Goal: Task Accomplishment & Management: Manage account settings

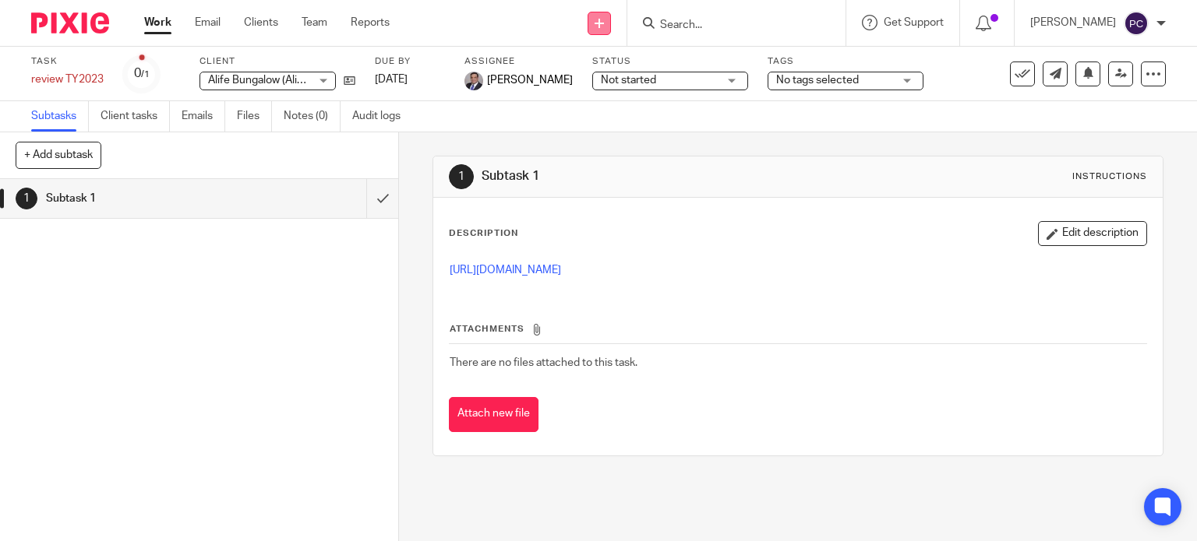
click at [604, 19] on icon at bounding box center [598, 23] width 9 height 9
click at [617, 96] on link "Create task" at bounding box center [613, 95] width 109 height 23
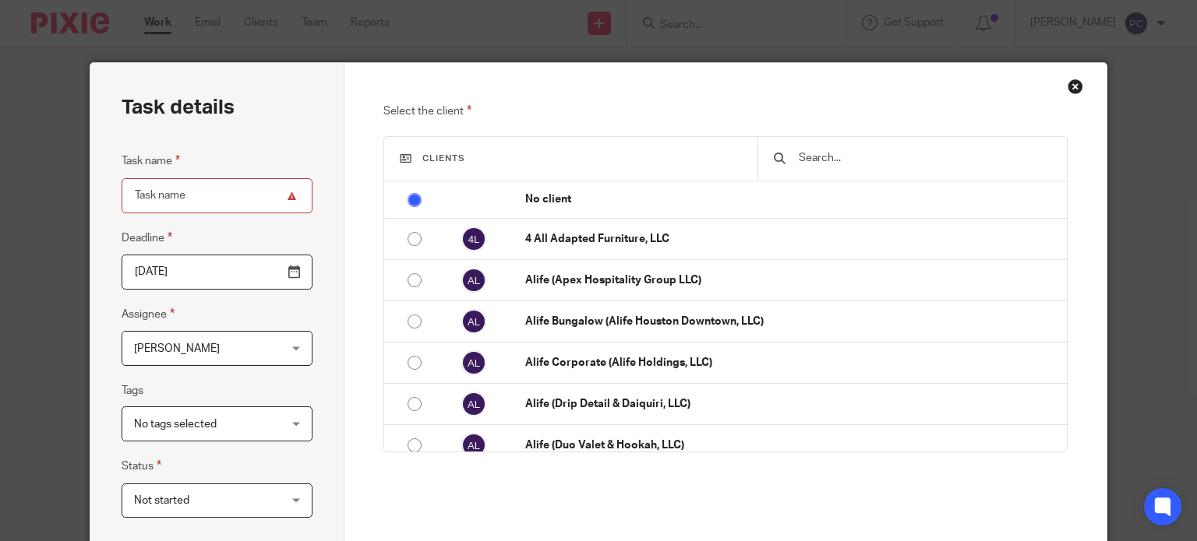
click at [1069, 90] on div "Close this dialog window" at bounding box center [1075, 87] width 16 height 16
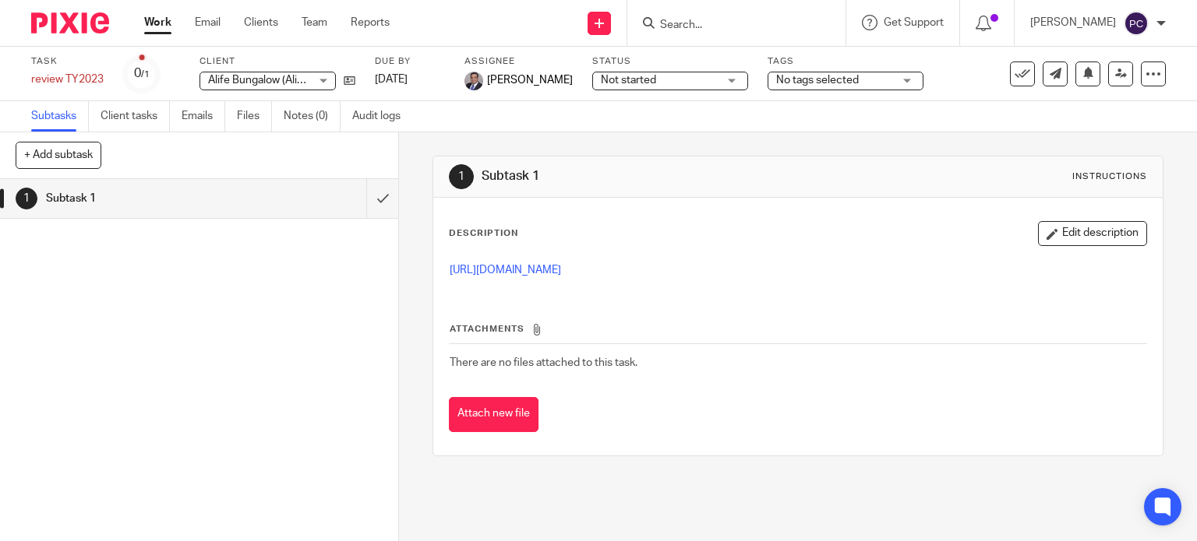
click at [153, 24] on link "Work" at bounding box center [157, 23] width 27 height 16
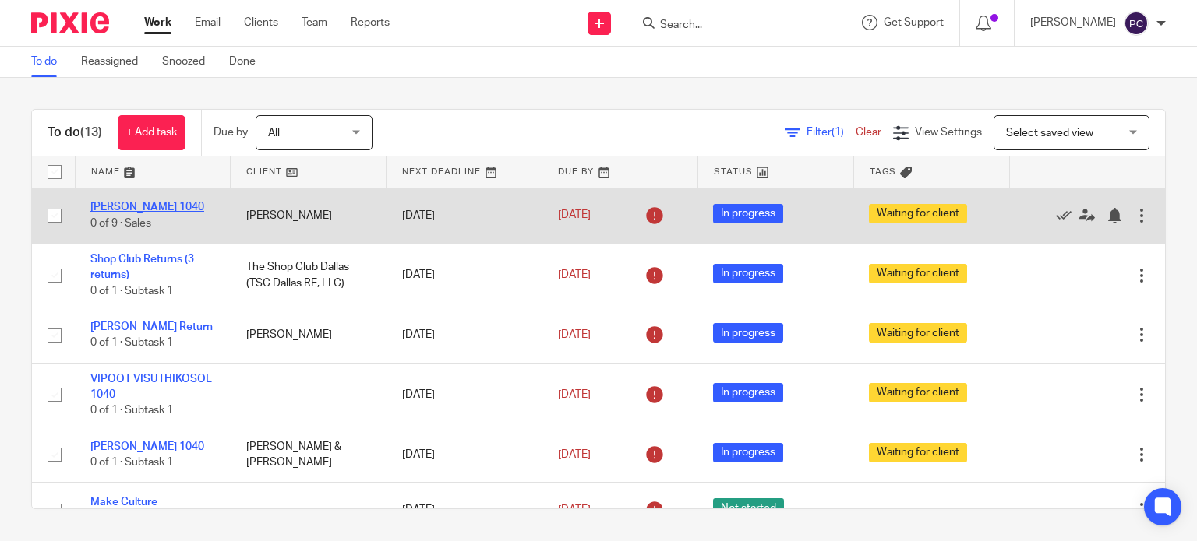
click at [142, 205] on link "GUIMARAES, CARLA N. 1040" at bounding box center [147, 207] width 114 height 11
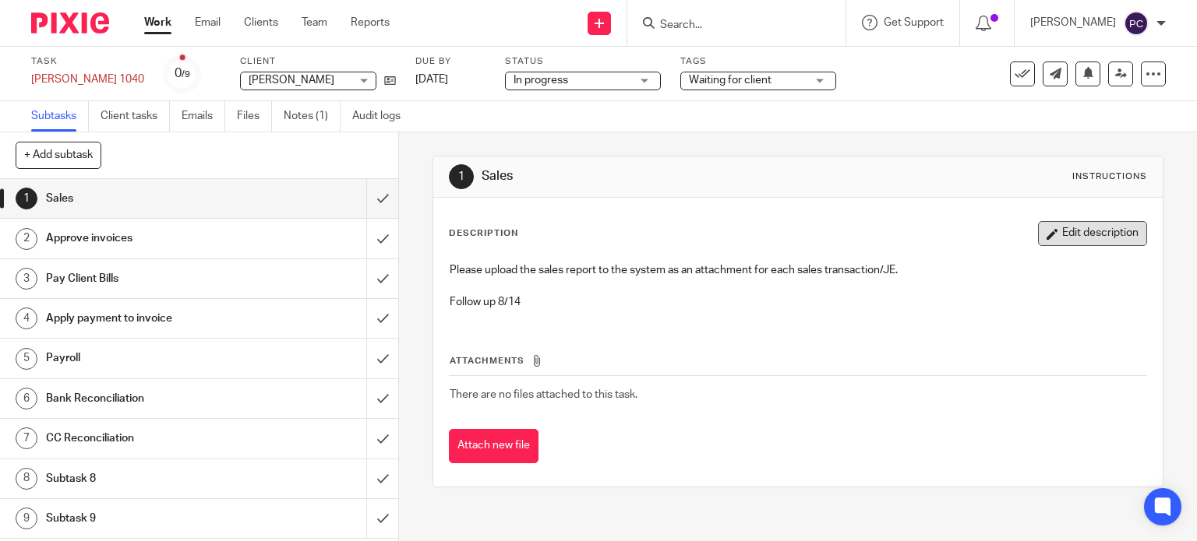
click at [1090, 237] on button "Edit description" at bounding box center [1092, 233] width 109 height 25
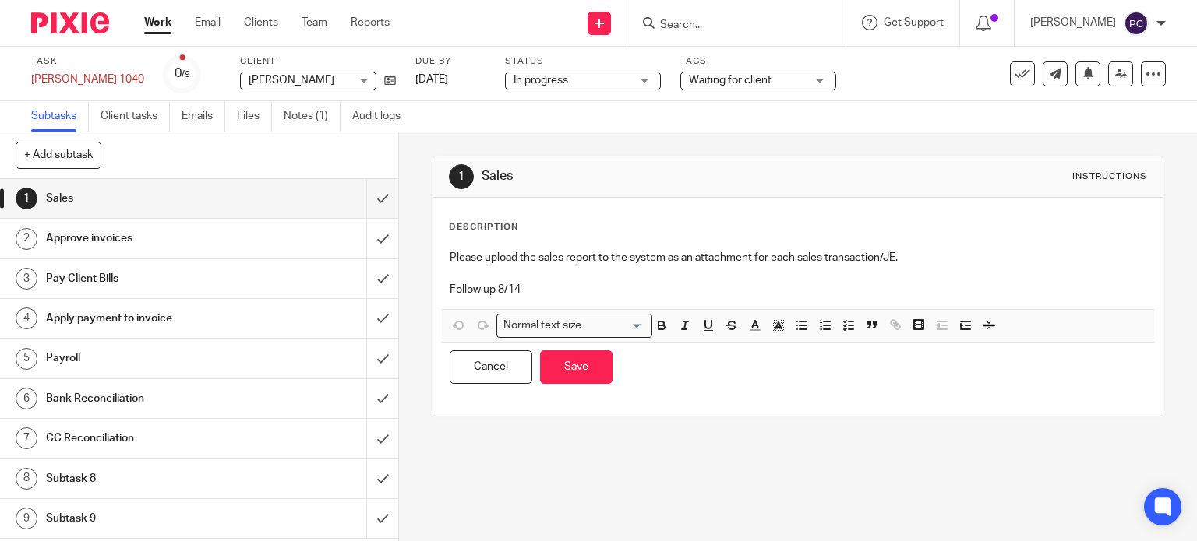
click at [520, 287] on p "Follow up 8/14" at bounding box center [797, 290] width 697 height 16
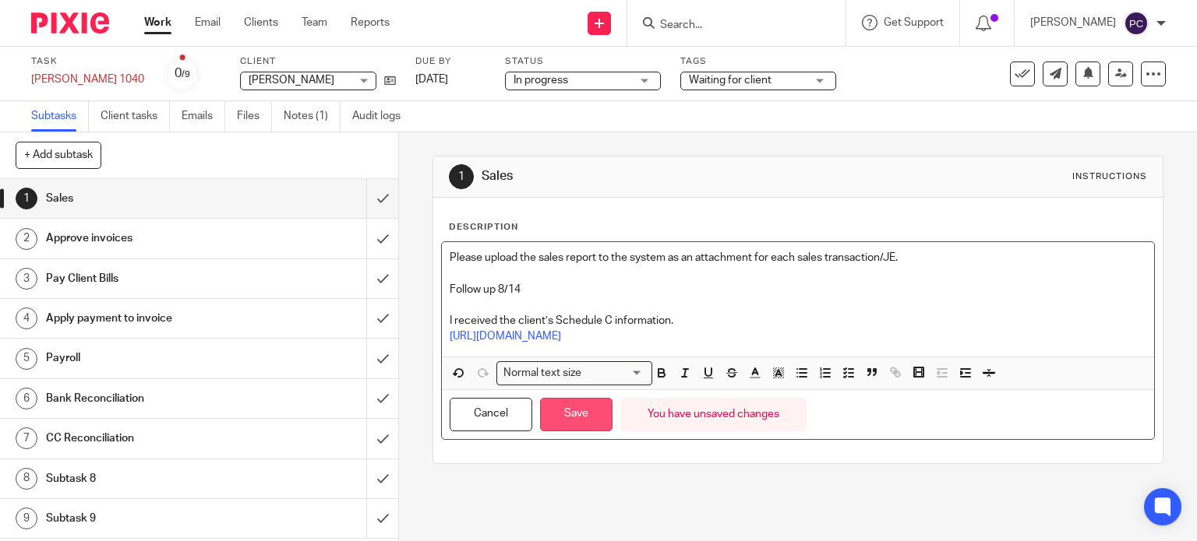
click at [565, 414] on button "Save" at bounding box center [576, 414] width 72 height 33
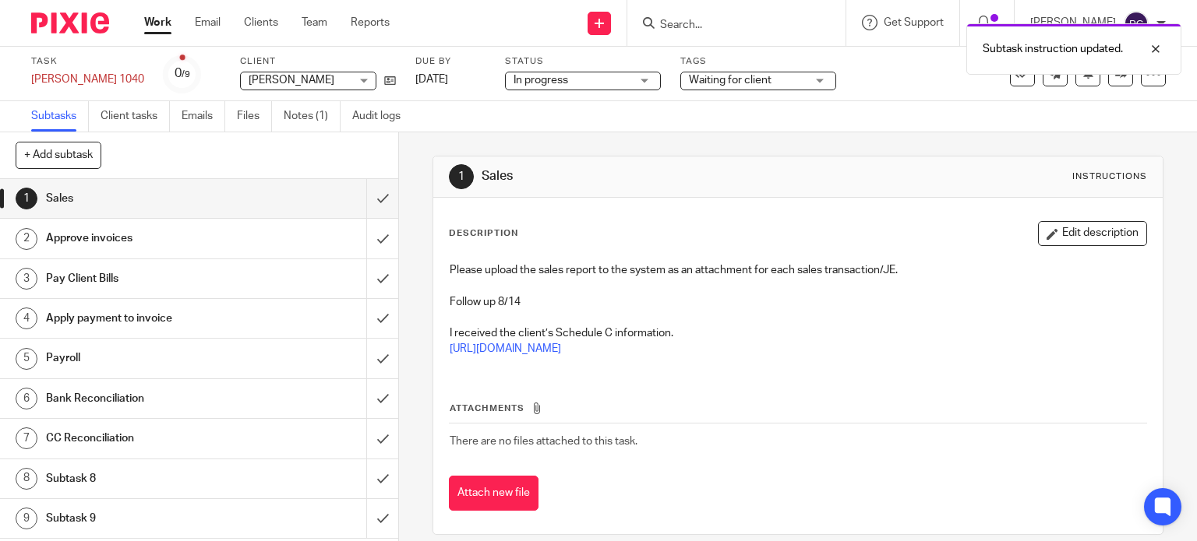
scroll to position [16, 0]
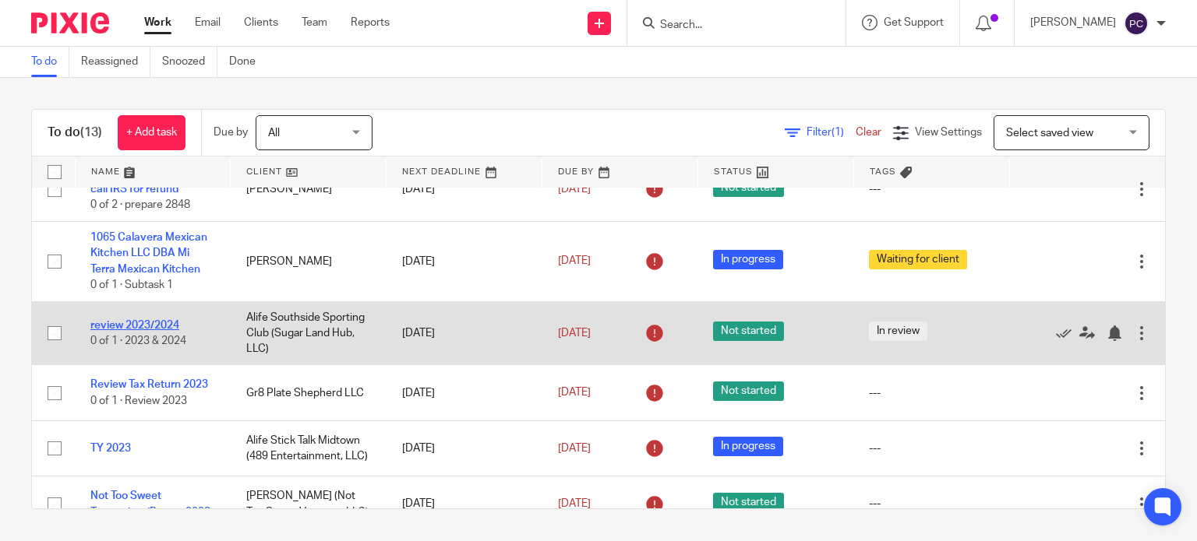
scroll to position [467, 0]
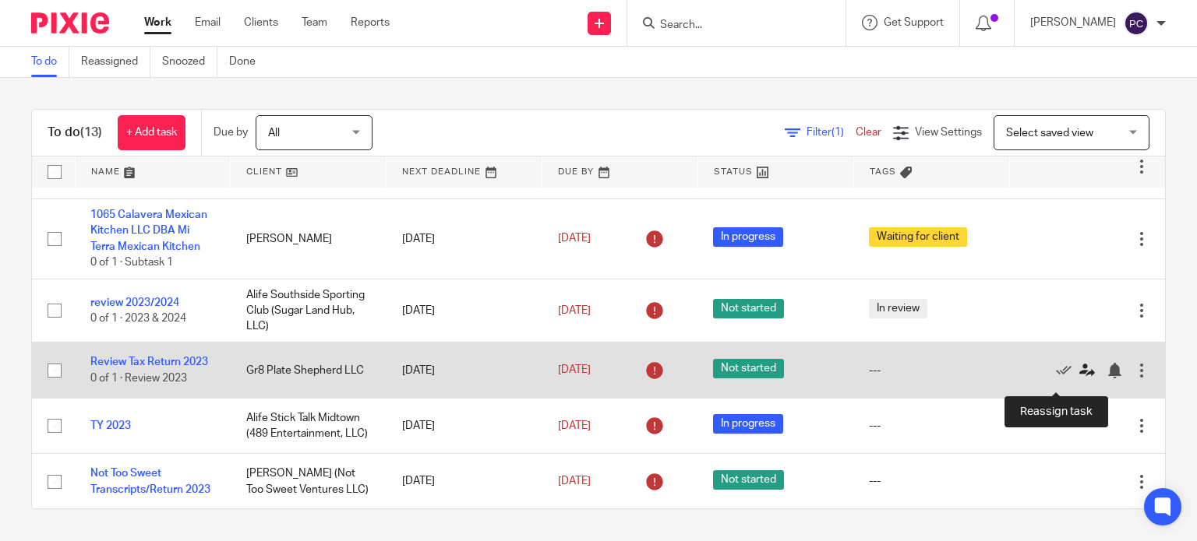
click at [1079, 379] on icon at bounding box center [1087, 371] width 16 height 16
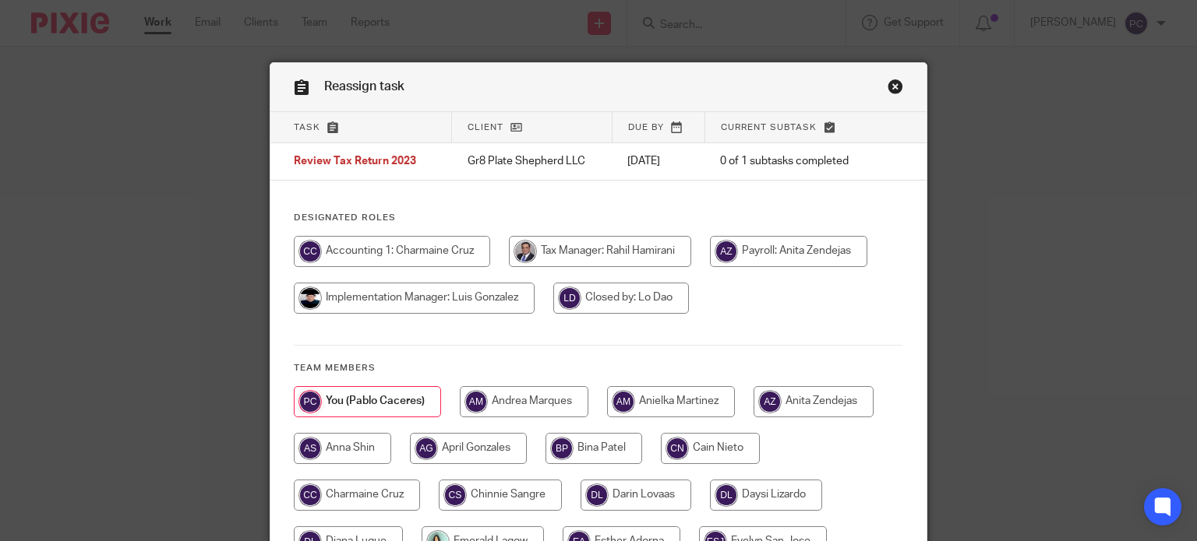
click at [595, 252] on input "radio" at bounding box center [600, 251] width 182 height 31
radio input "true"
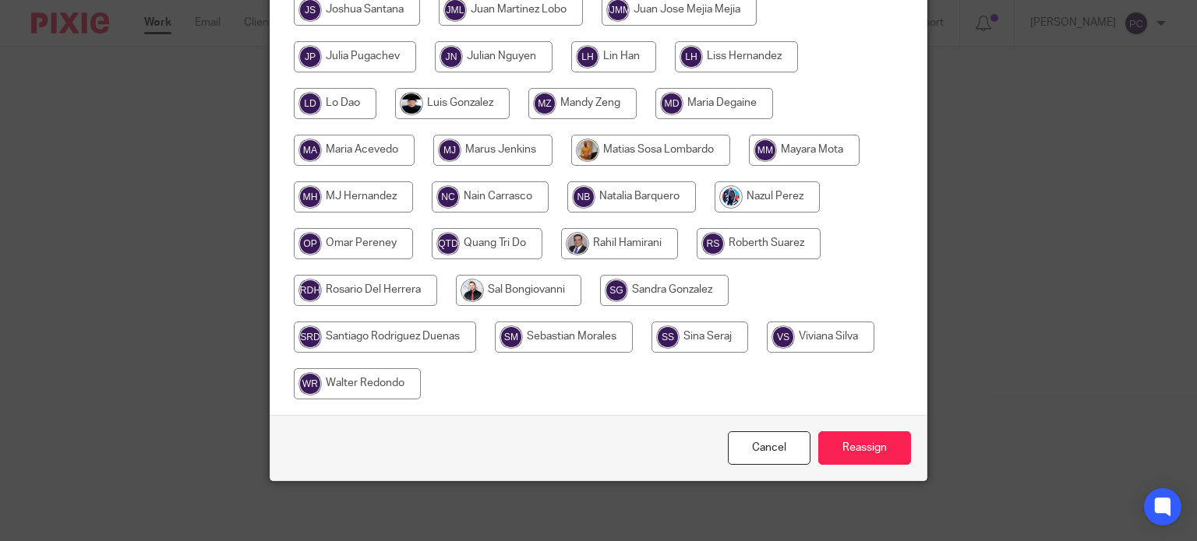
scroll to position [673, 0]
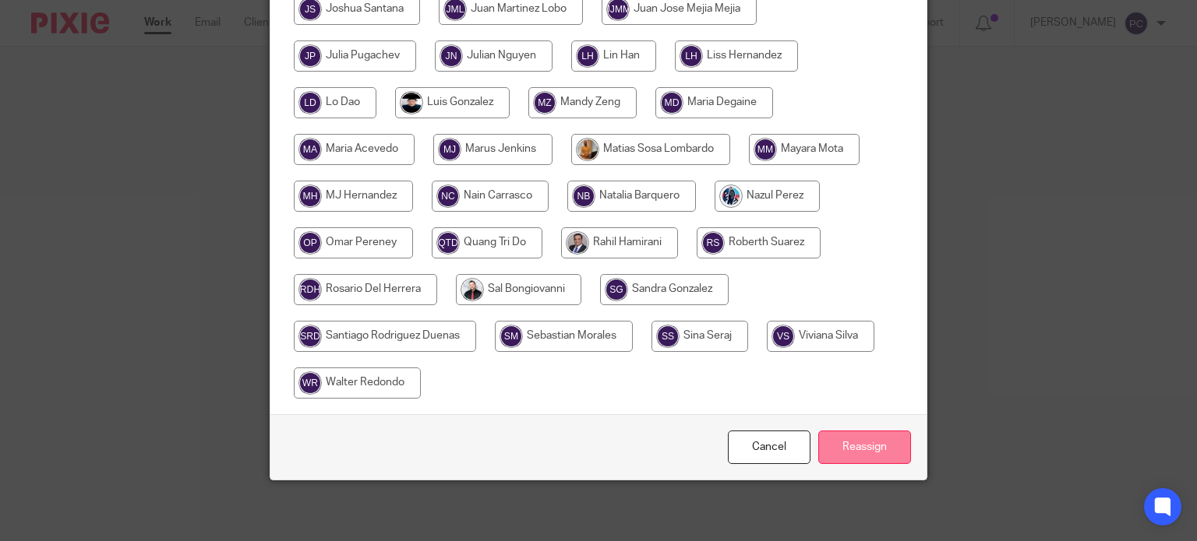
click at [834, 451] on input "Reassign" at bounding box center [864, 447] width 93 height 33
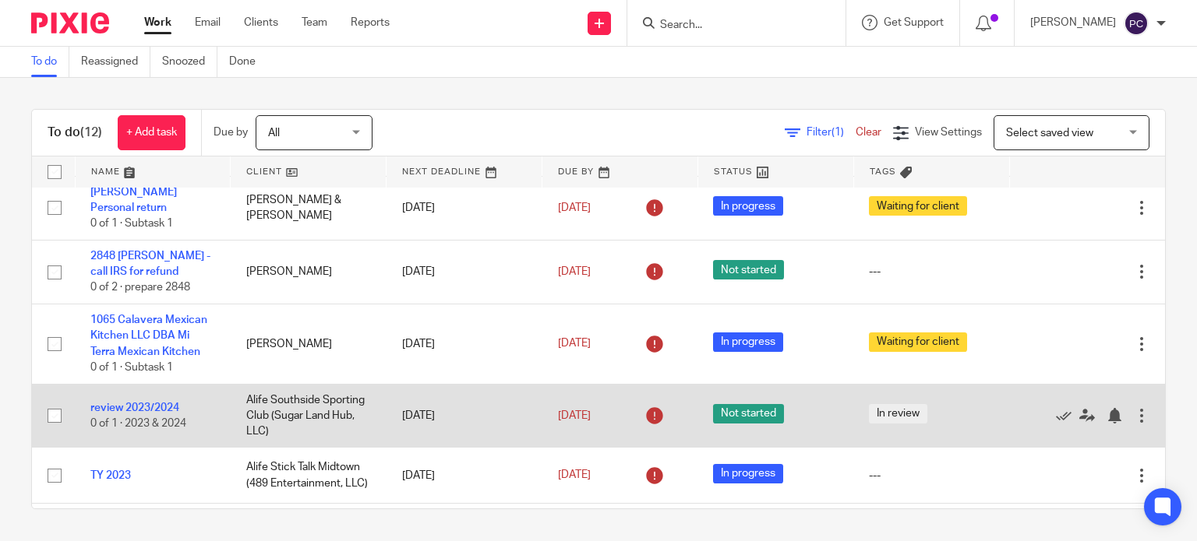
scroll to position [390, 0]
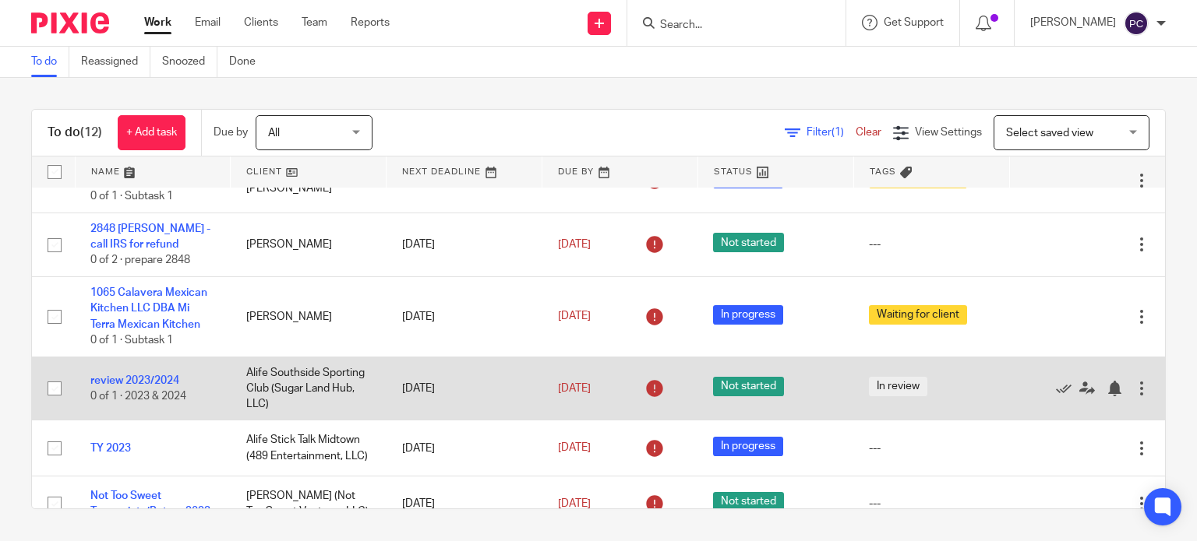
click at [729, 397] on span "Not started" at bounding box center [748, 386] width 71 height 19
click at [55, 398] on input "checkbox" at bounding box center [55, 389] width 30 height 30
checkbox input "true"
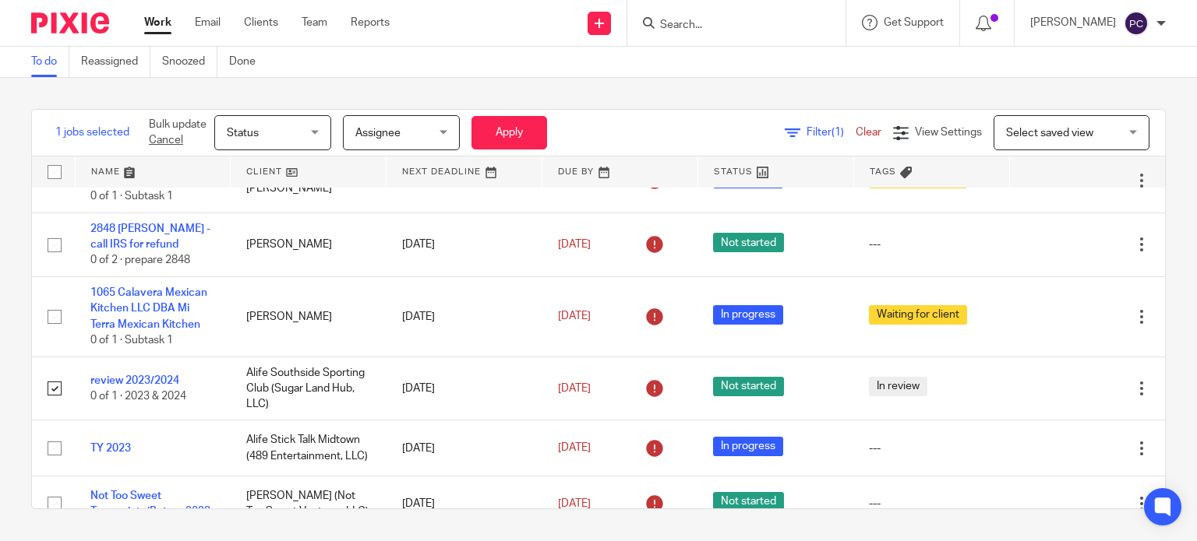
click at [410, 125] on span "Assignee" at bounding box center [396, 132] width 83 height 33
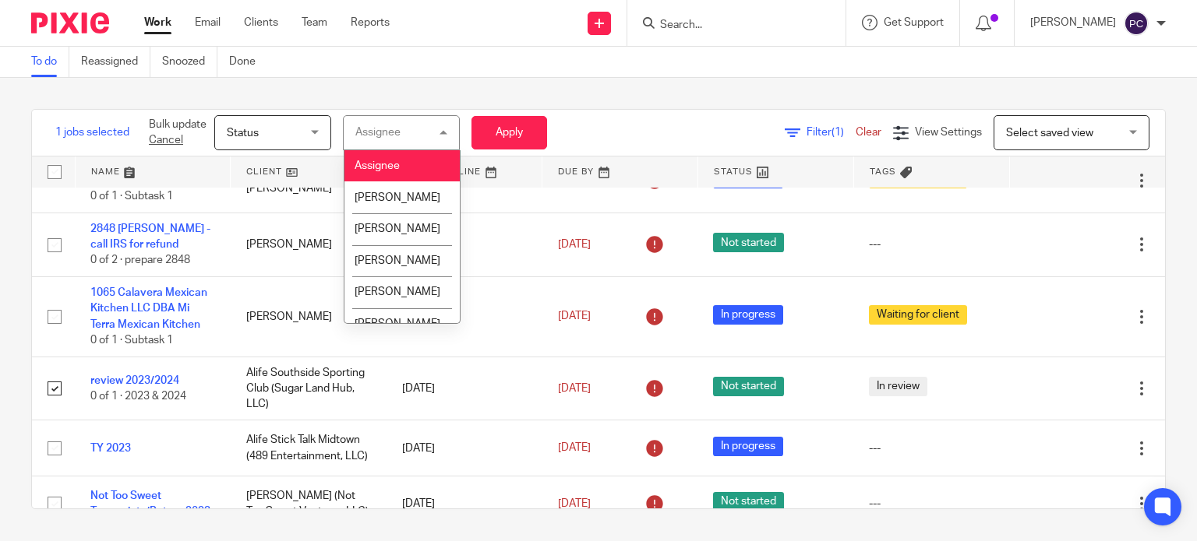
click at [256, 136] on span "Status" at bounding box center [243, 133] width 32 height 11
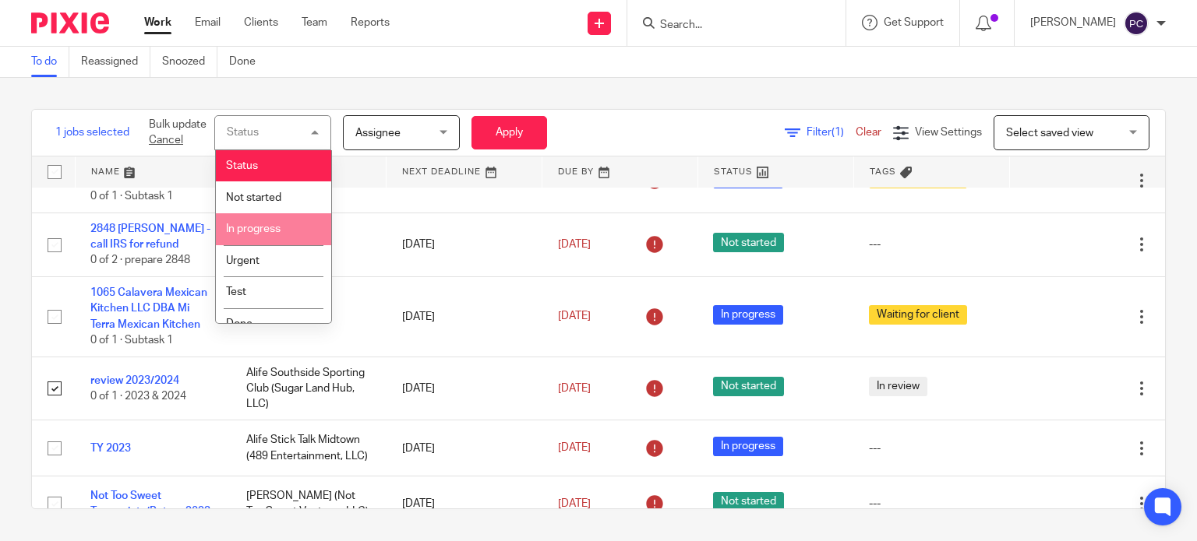
click at [251, 230] on span "In progress" at bounding box center [253, 229] width 55 height 11
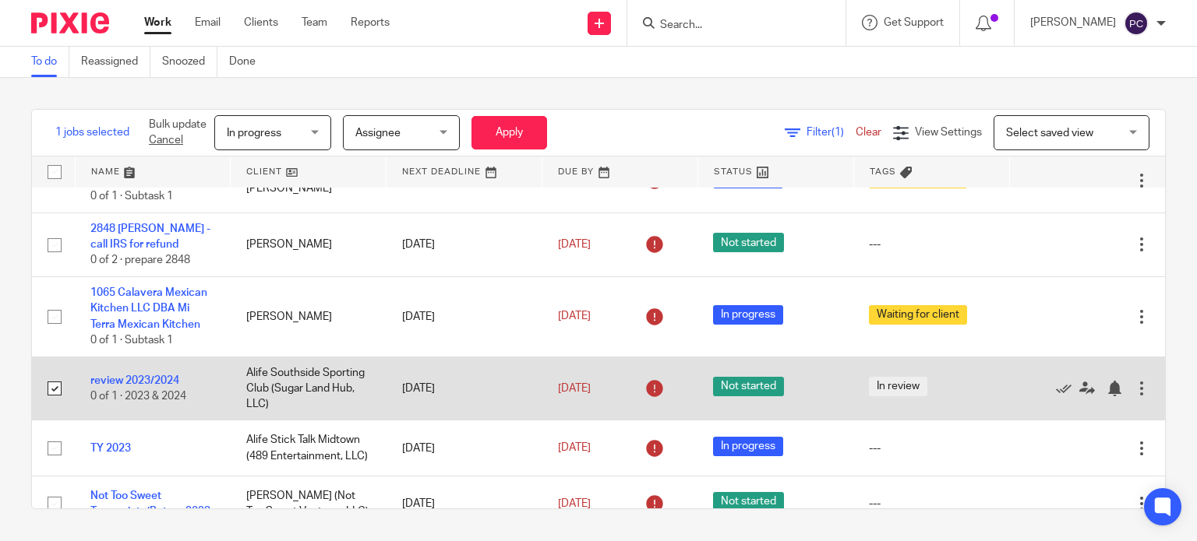
click at [1133, 390] on div at bounding box center [1141, 389] width 16 height 16
click at [117, 386] on link "review 2023/2024" at bounding box center [134, 380] width 89 height 11
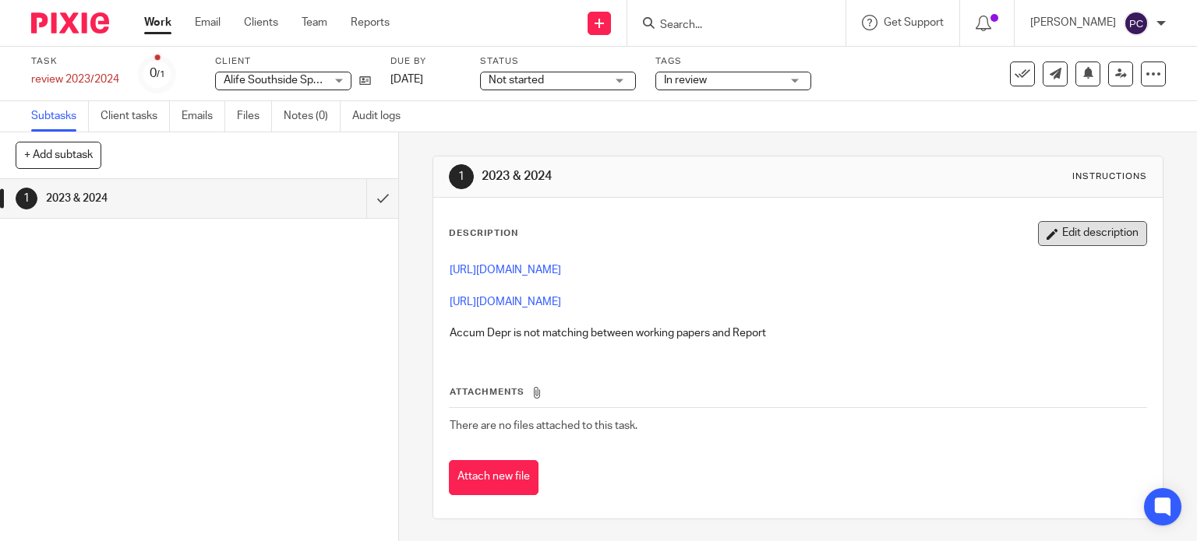
click at [1051, 234] on button "Edit description" at bounding box center [1092, 233] width 109 height 25
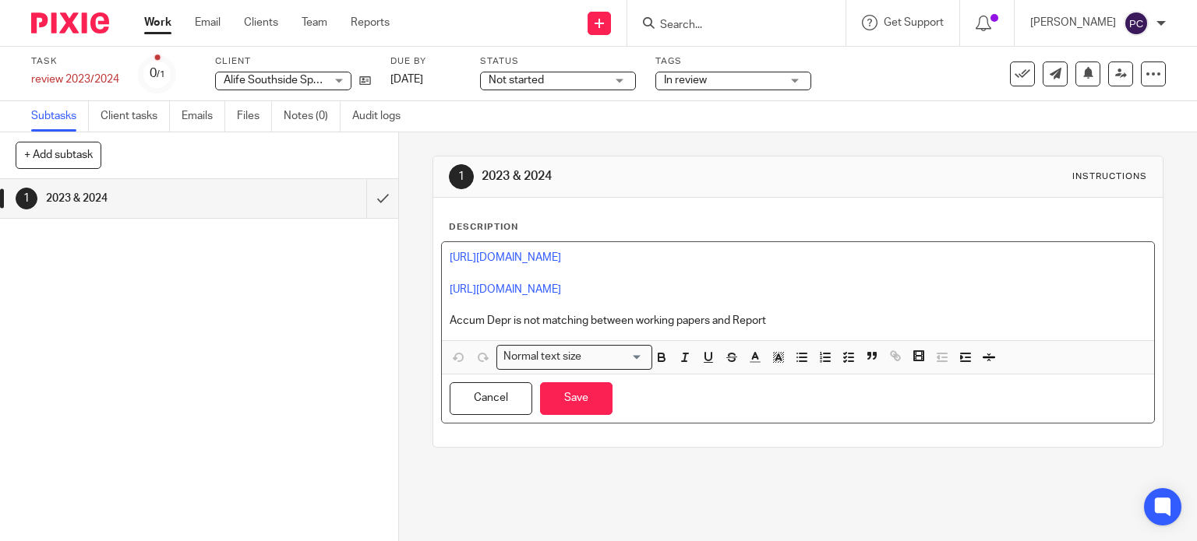
click at [855, 252] on p "[URL][DOMAIN_NAME]" at bounding box center [797, 258] width 697 height 16
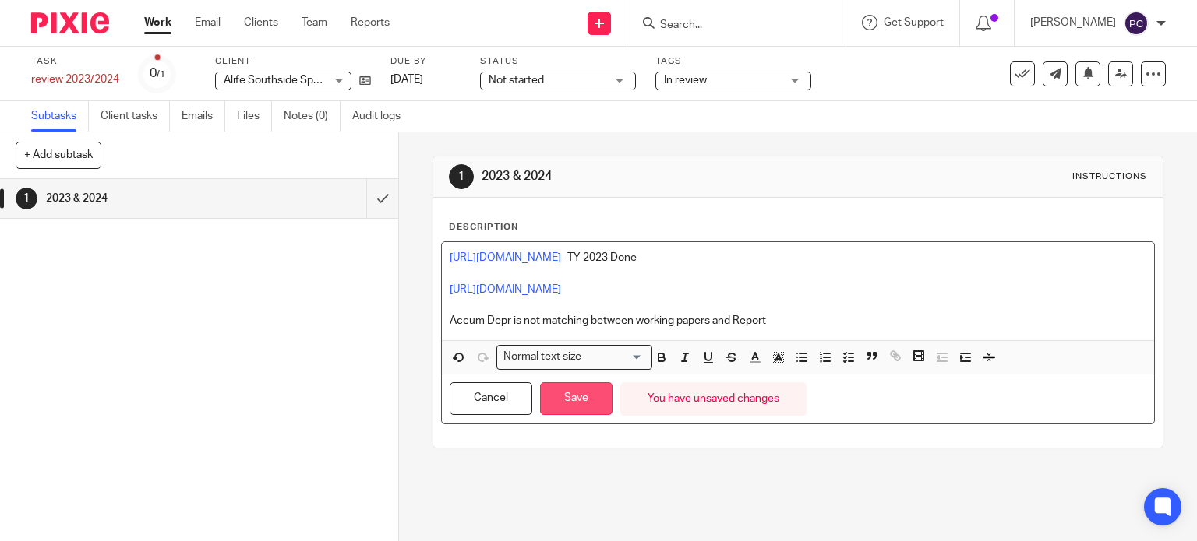
click at [602, 385] on button "Save" at bounding box center [576, 398] width 72 height 33
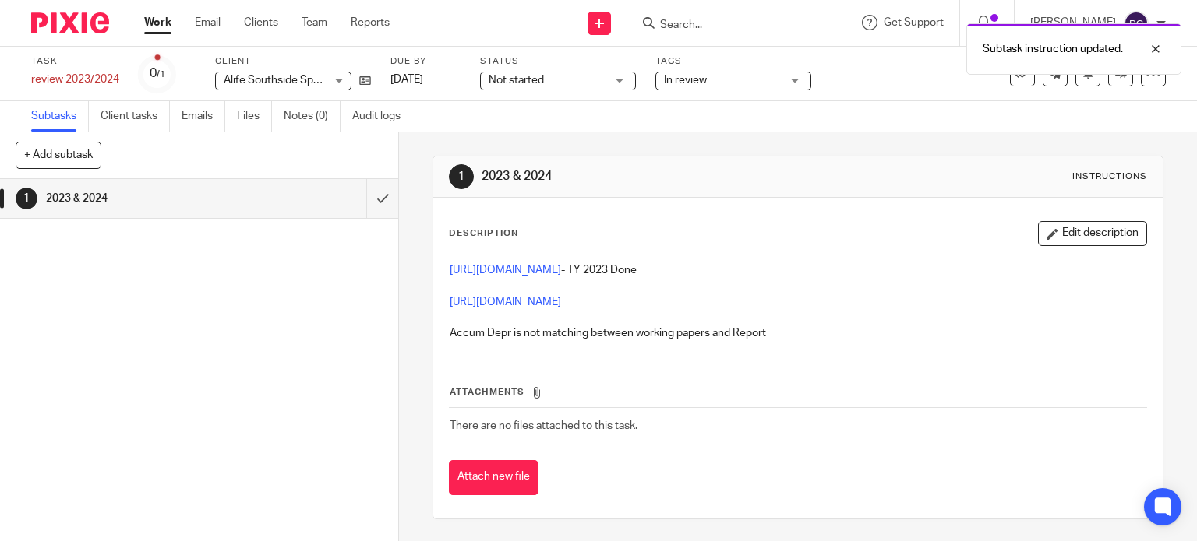
click at [156, 40] on div "Work Email Clients Team Reports Work Email Clients Team Reports Settings" at bounding box center [271, 23] width 284 height 46
click at [164, 30] on link "Work" at bounding box center [157, 23] width 27 height 16
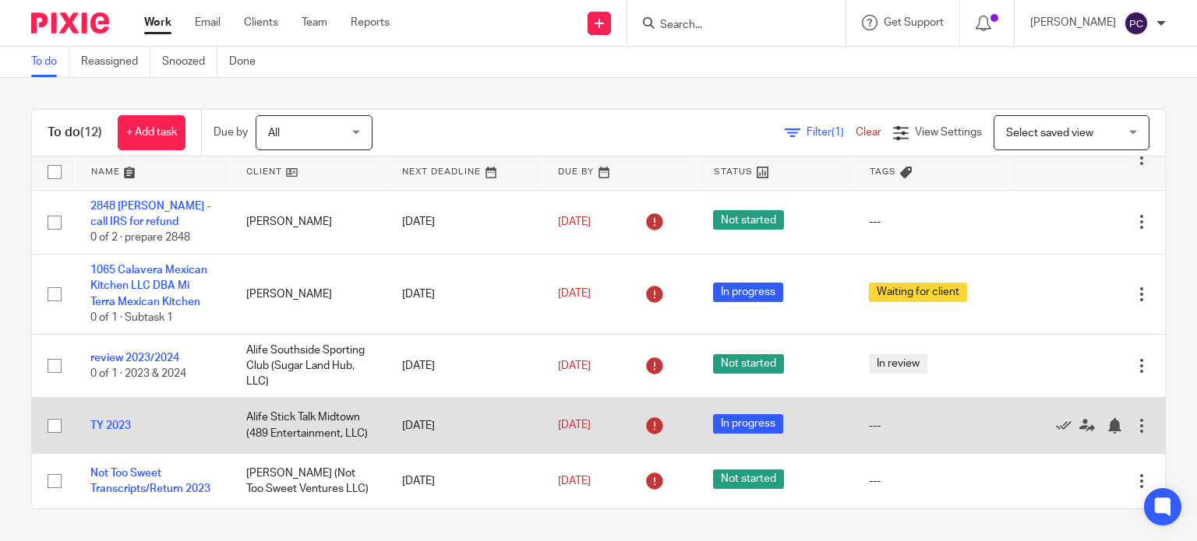
scroll to position [438, 0]
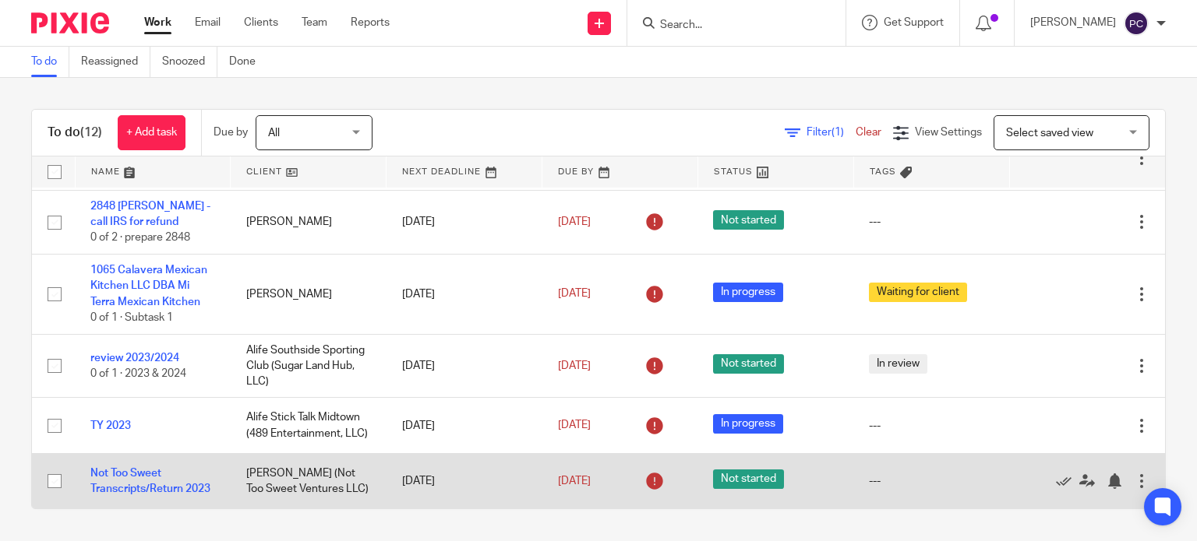
click at [51, 480] on input "checkbox" at bounding box center [55, 482] width 30 height 30
checkbox input "true"
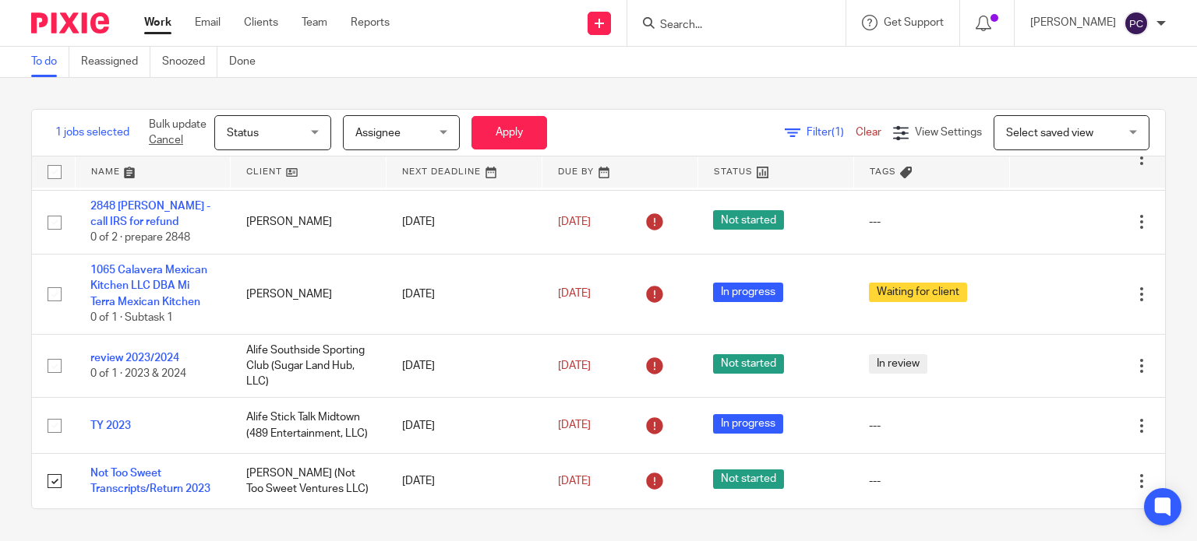
click at [282, 141] on span "Status" at bounding box center [268, 132] width 83 height 33
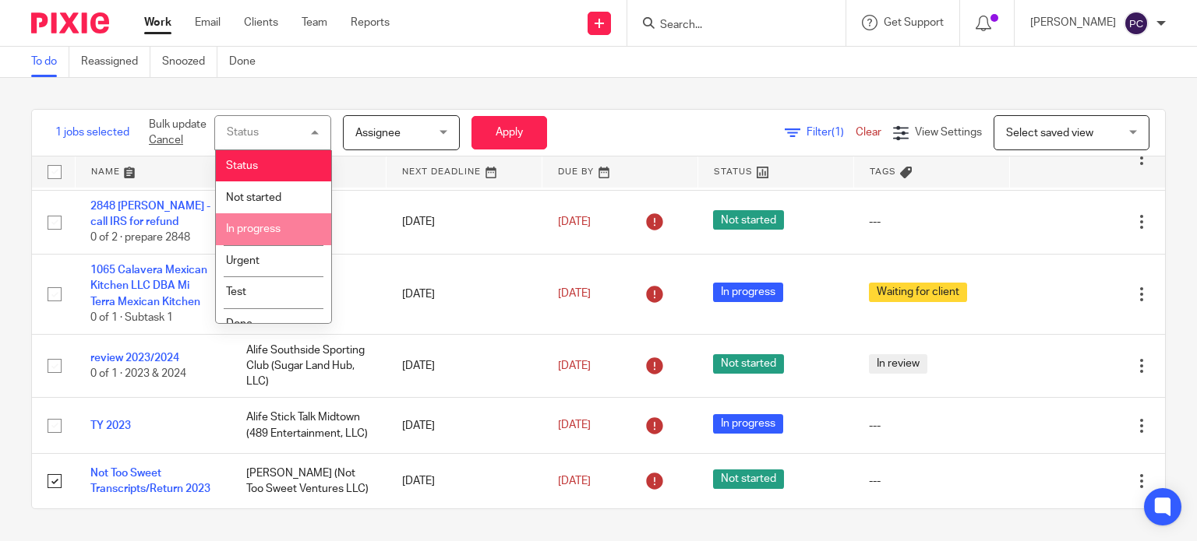
click at [256, 241] on li "In progress" at bounding box center [273, 229] width 115 height 32
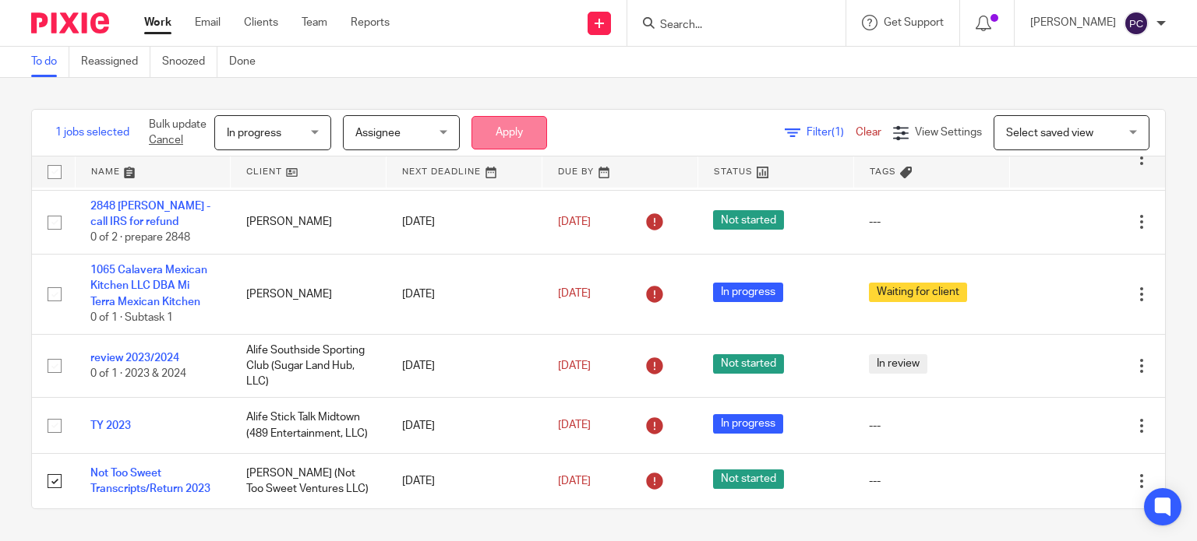
click at [503, 129] on button "Apply" at bounding box center [509, 132] width 76 height 33
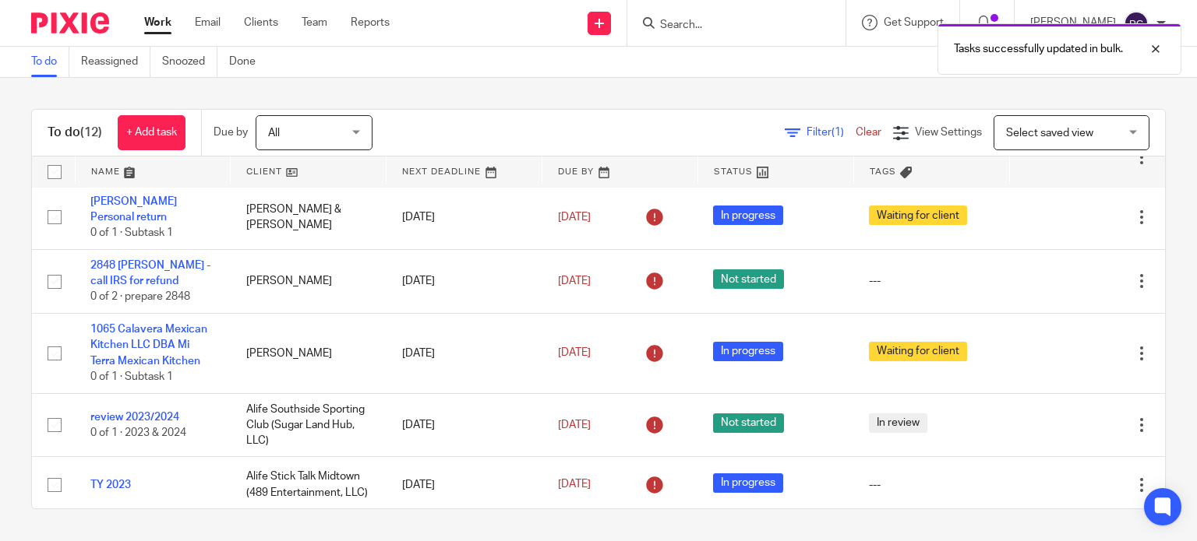
scroll to position [390, 0]
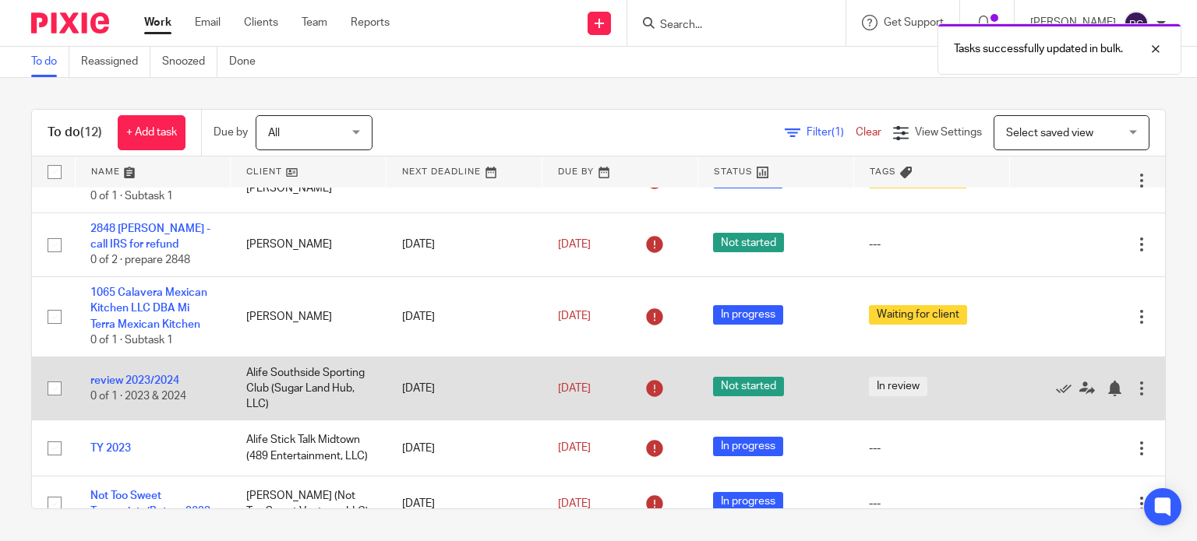
click at [55, 395] on input "checkbox" at bounding box center [55, 389] width 30 height 30
checkbox input "true"
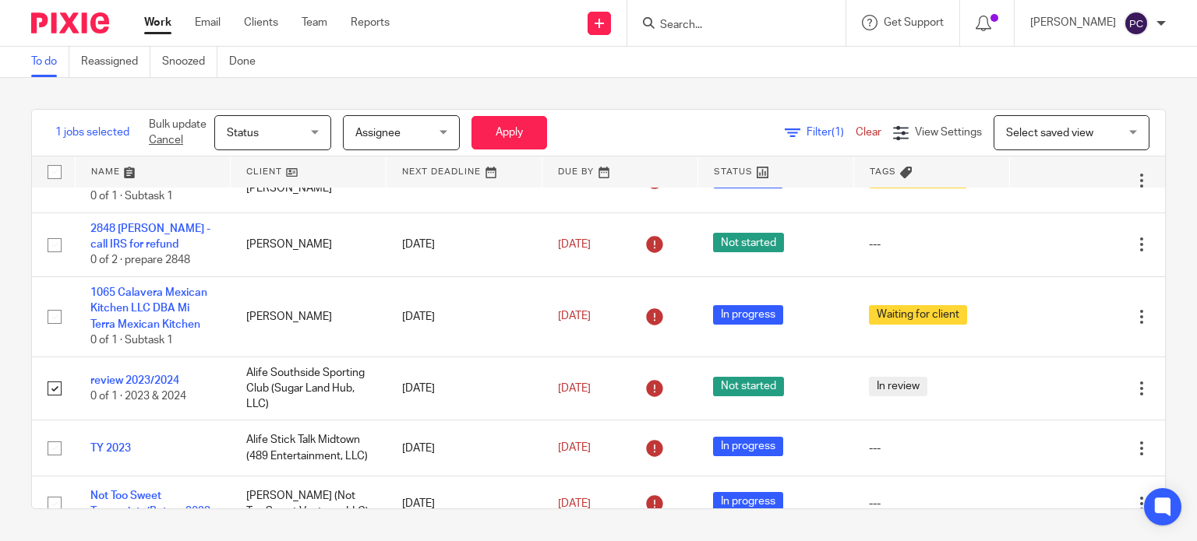
click at [284, 133] on span "Status" at bounding box center [268, 132] width 83 height 33
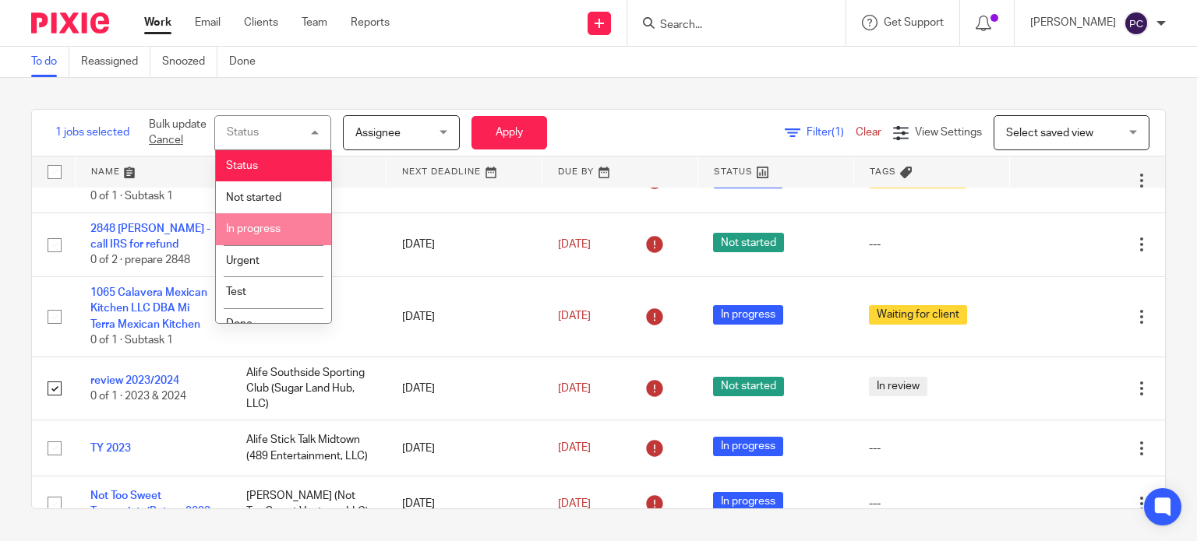
click at [273, 230] on span "In progress" at bounding box center [253, 229] width 55 height 11
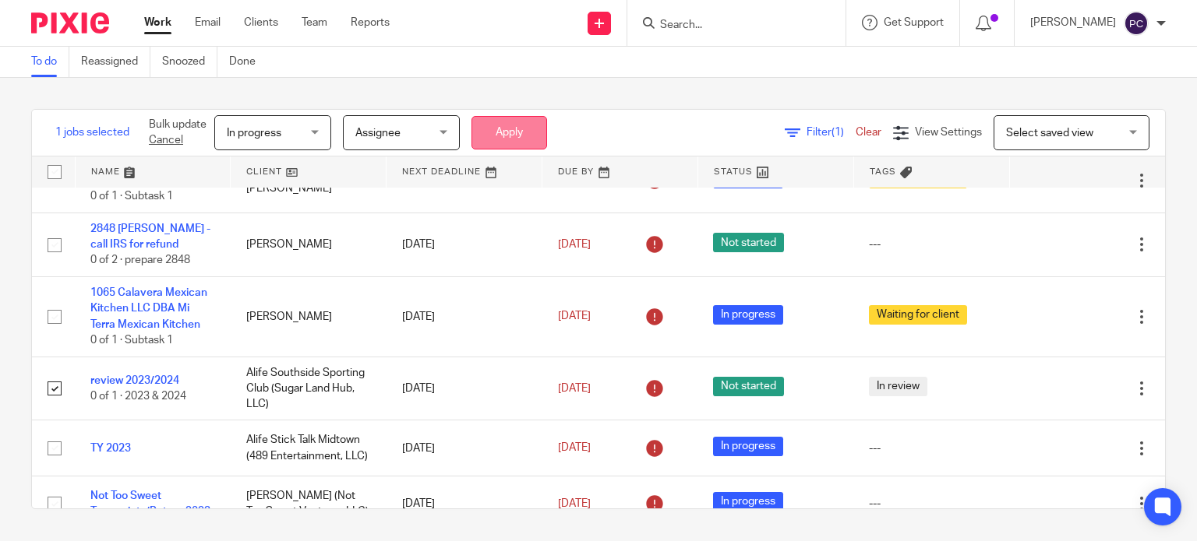
click at [531, 135] on button "Apply" at bounding box center [509, 132] width 76 height 33
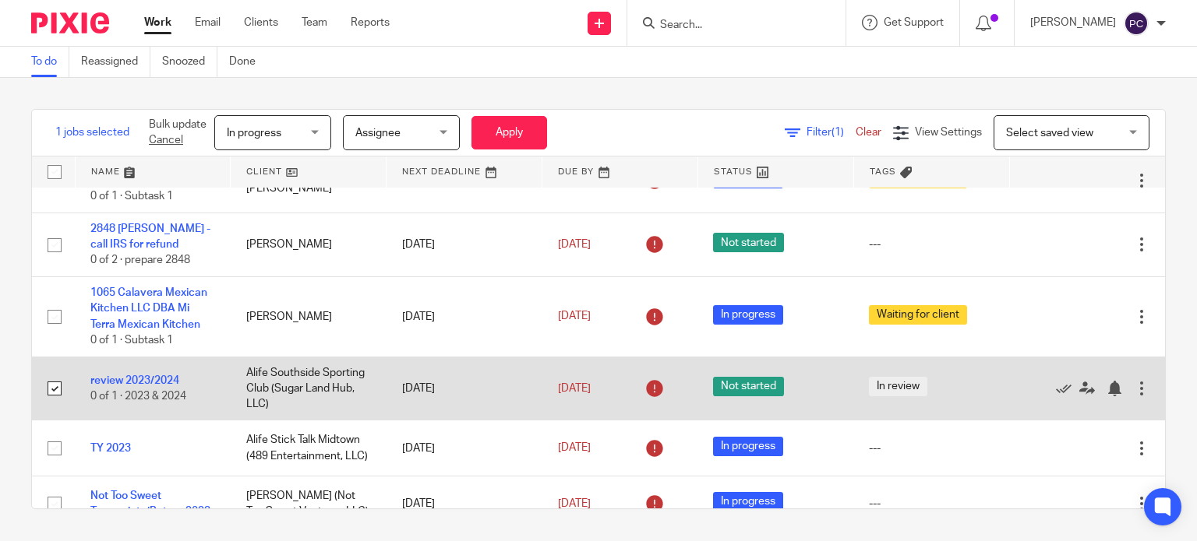
scroll to position [438, 0]
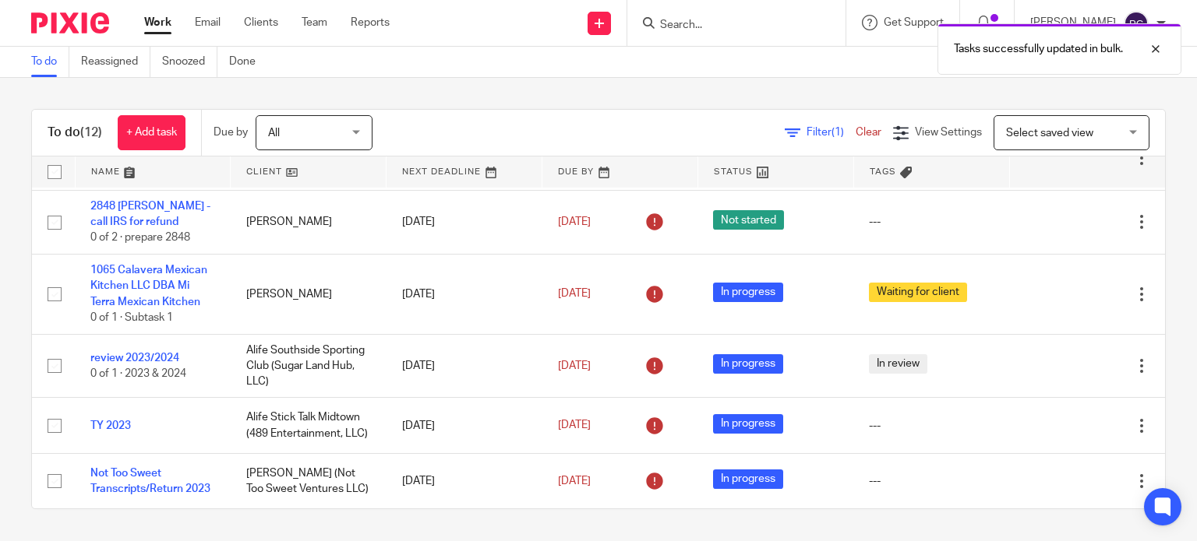
scroll to position [438, 0]
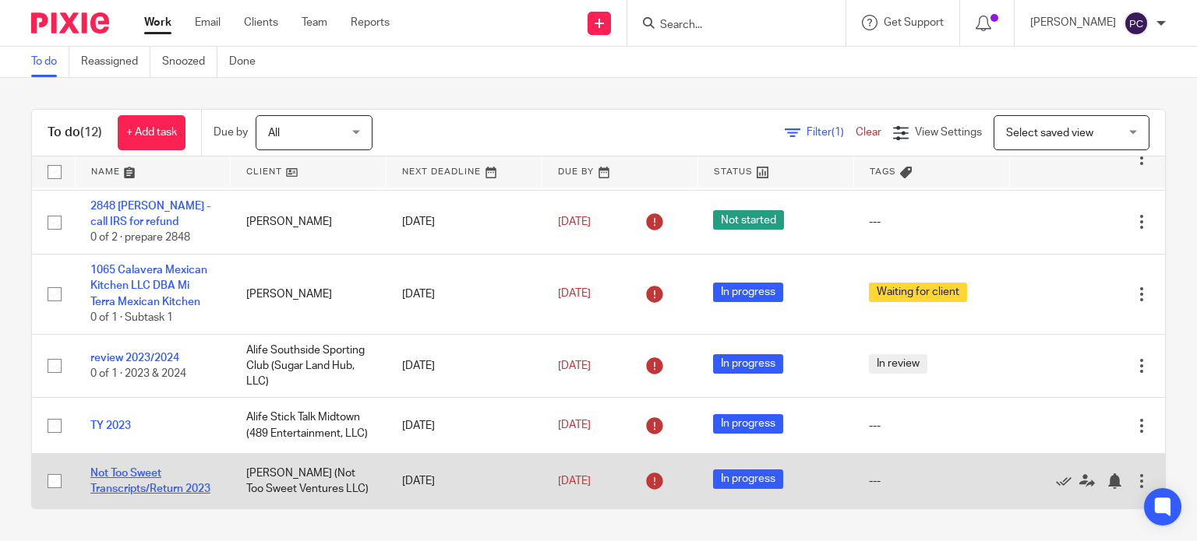
click at [112, 474] on link "Not Too Sweet Transcripts/Return 2023" at bounding box center [150, 481] width 120 height 26
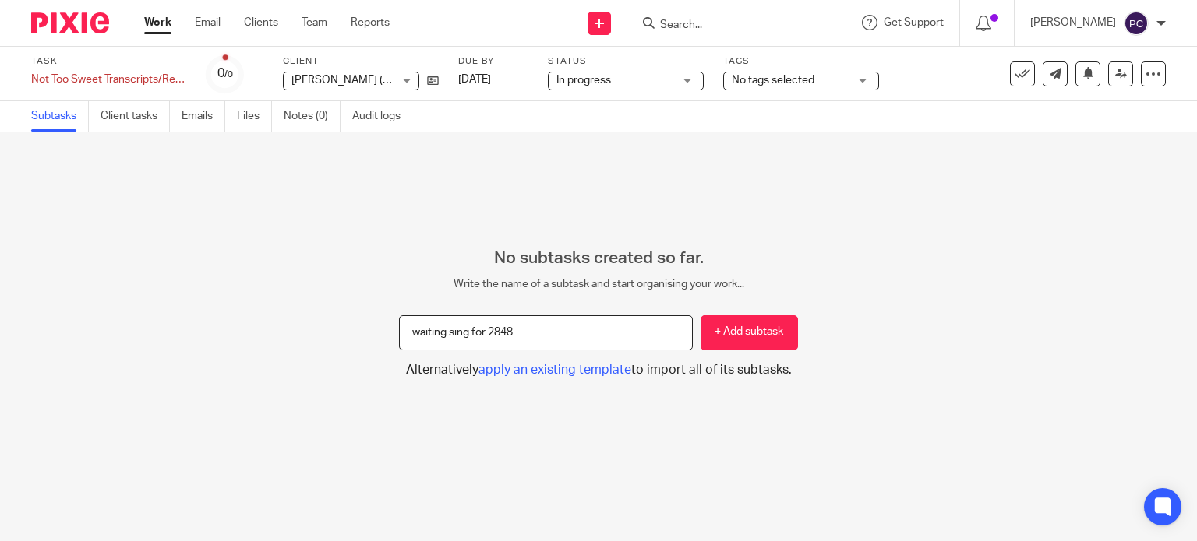
drag, startPoint x: 520, startPoint y: 329, endPoint x: 371, endPoint y: 330, distance: 149.6
click at [371, 330] on div "No subtasks created so far. Write the name of a subtask and start organising yo…" at bounding box center [598, 314] width 1197 height 130
type input "waiting sing for 2848"
click at [524, 334] on input "waiting sing for 2848" at bounding box center [546, 333] width 294 height 35
paste input "Waiting for signature on Form 2848"
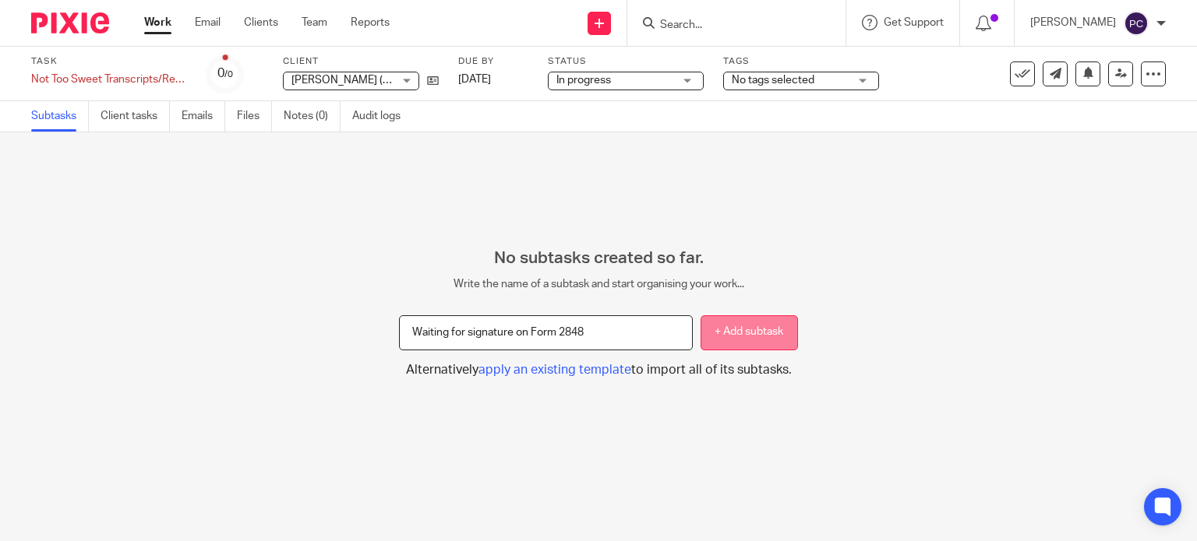
type input "Waiting for signature on Form 2848"
click at [703, 340] on button "+ Add subtask" at bounding box center [748, 333] width 97 height 35
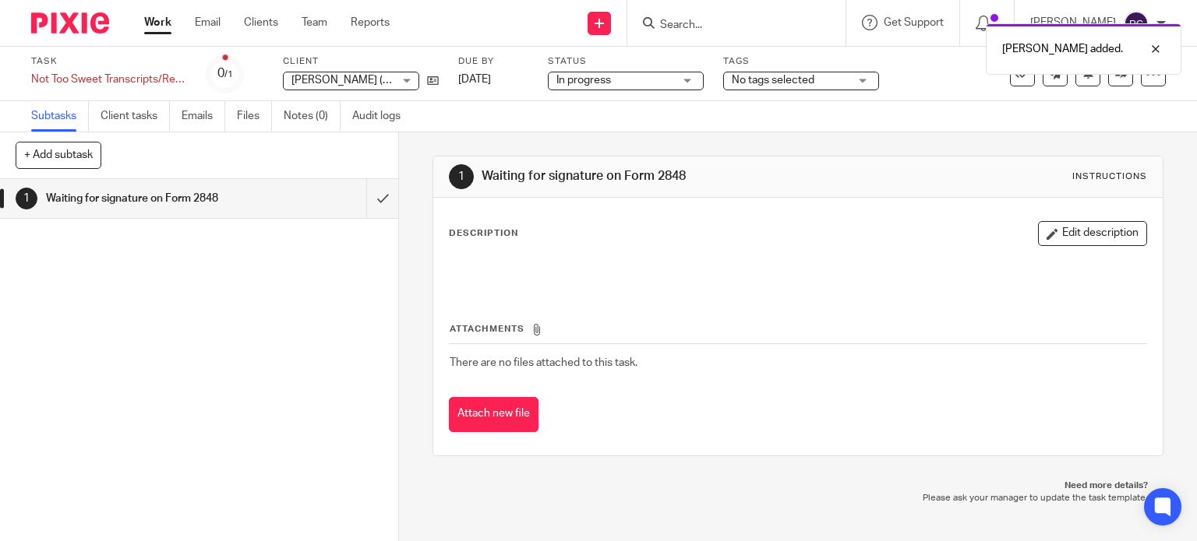
click at [174, 31] on div "Work Email Clients Team Reports Work Email Clients Team Reports Settings" at bounding box center [271, 23] width 284 height 46
click at [160, 30] on link "Work" at bounding box center [157, 23] width 27 height 16
